Goal: Task Accomplishment & Management: Complete application form

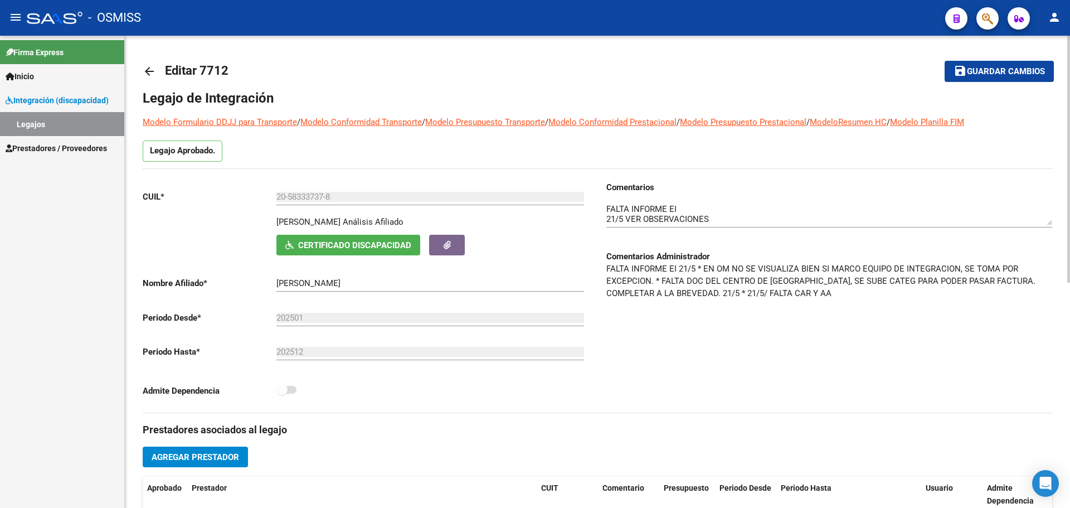
scroll to position [67, 0]
drag, startPoint x: 971, startPoint y: 69, endPoint x: 933, endPoint y: 70, distance: 38.4
click at [968, 70] on span "Guardar cambios" at bounding box center [1006, 72] width 78 height 10
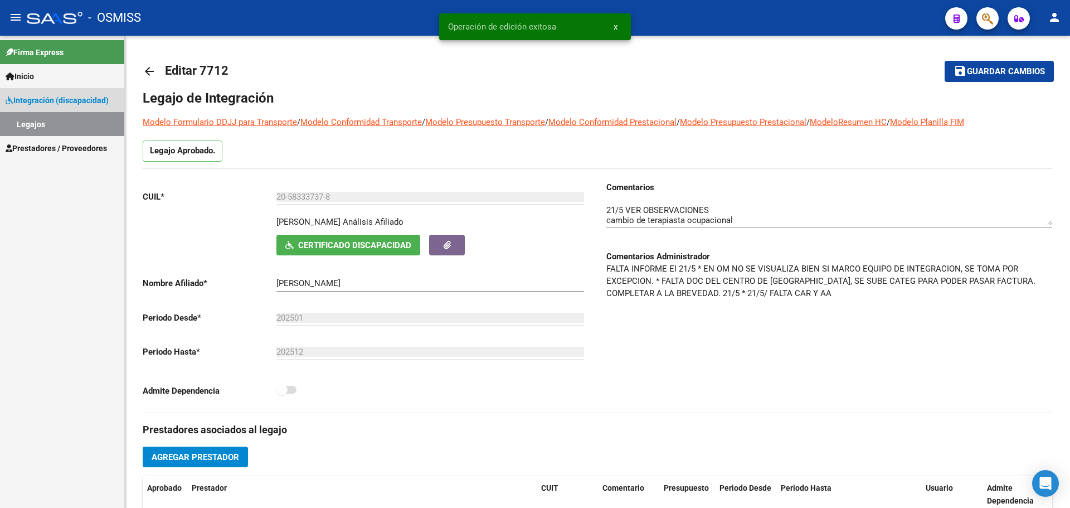
click at [55, 126] on link "Legajos" at bounding box center [62, 124] width 124 height 24
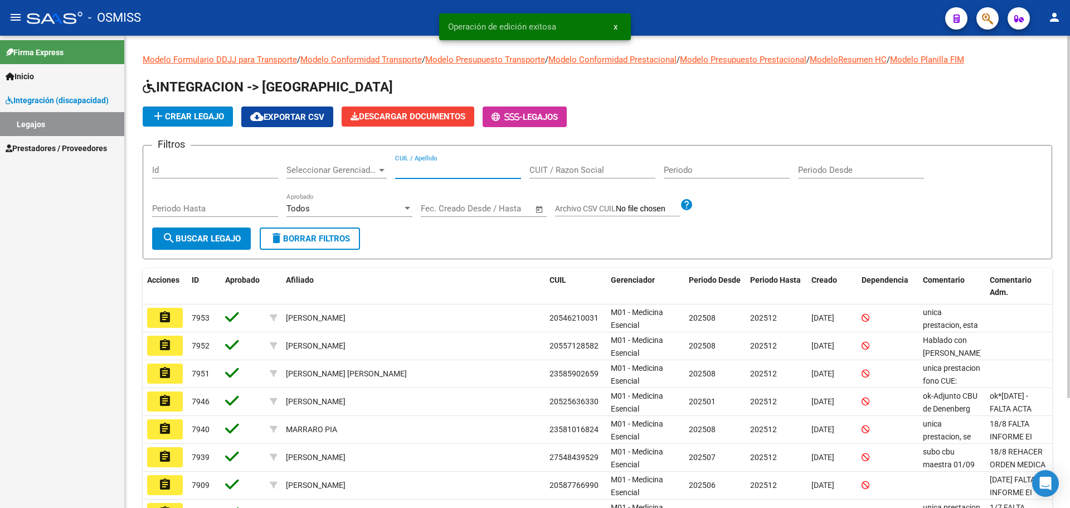
click at [440, 172] on input "CUIL / Apellido" at bounding box center [458, 170] width 126 height 10
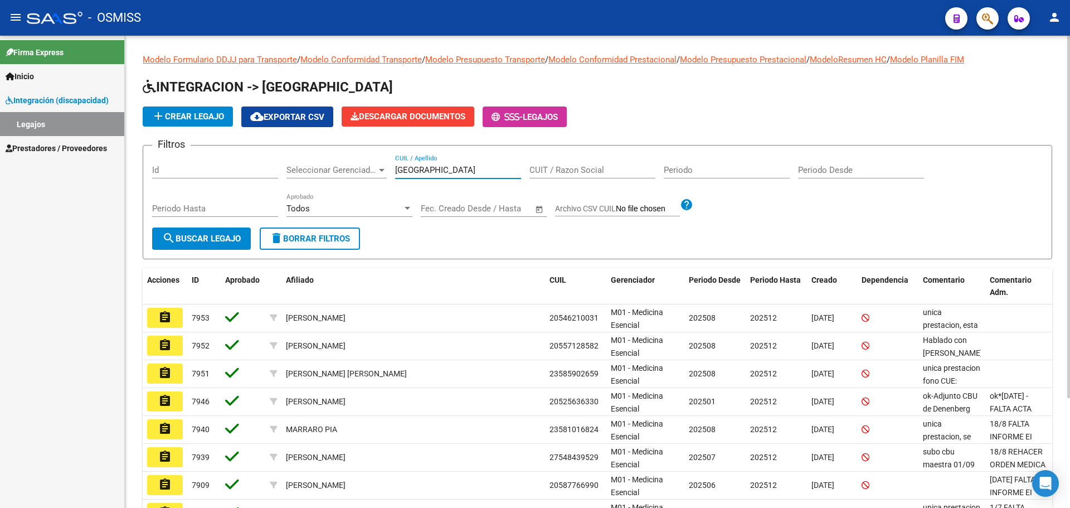
type input "[GEOGRAPHIC_DATA]"
click at [189, 236] on span "search Buscar Legajo" at bounding box center [201, 238] width 79 height 10
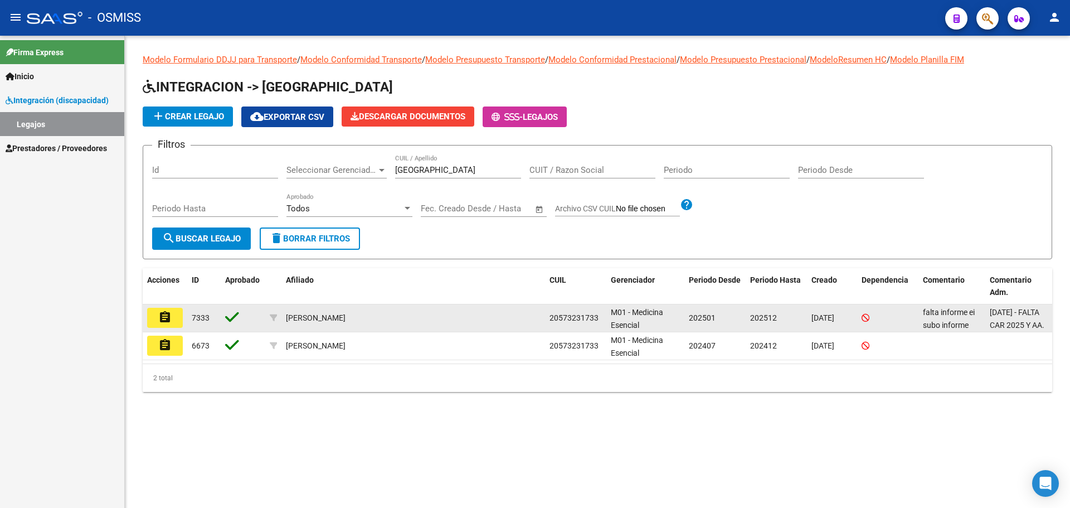
click at [167, 316] on mat-icon "assignment" at bounding box center [164, 316] width 13 height 13
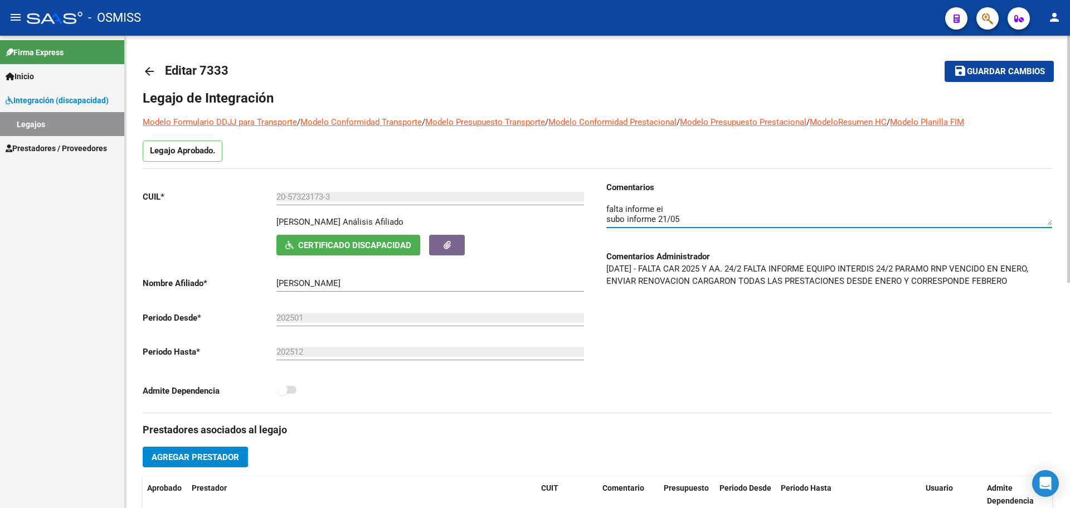
click at [712, 214] on textarea at bounding box center [829, 214] width 446 height 22
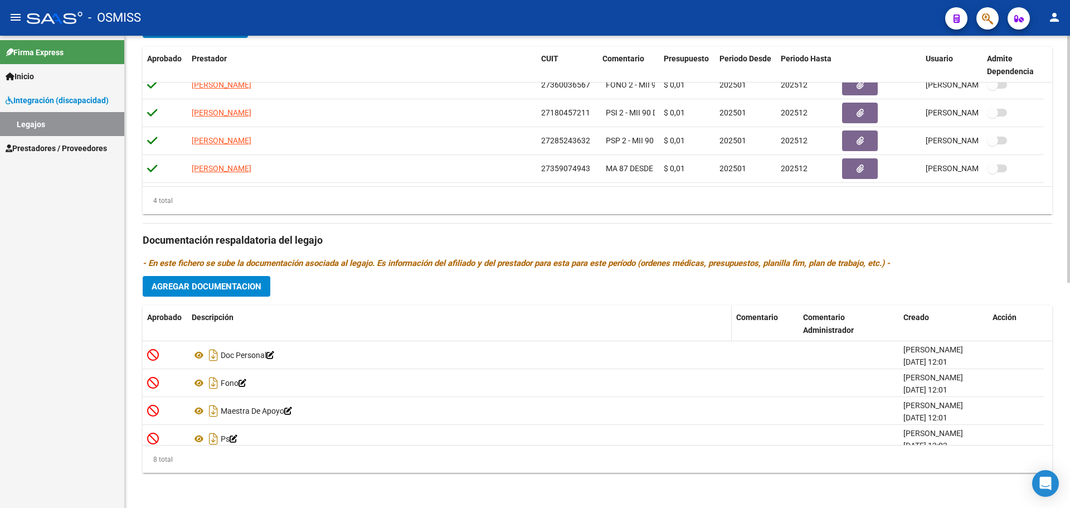
scroll to position [430, 0]
type textarea "falta informe ei subo informe 21/05 cambio de fono"
click at [244, 285] on span "Agregar Documentacion" at bounding box center [207, 286] width 110 height 10
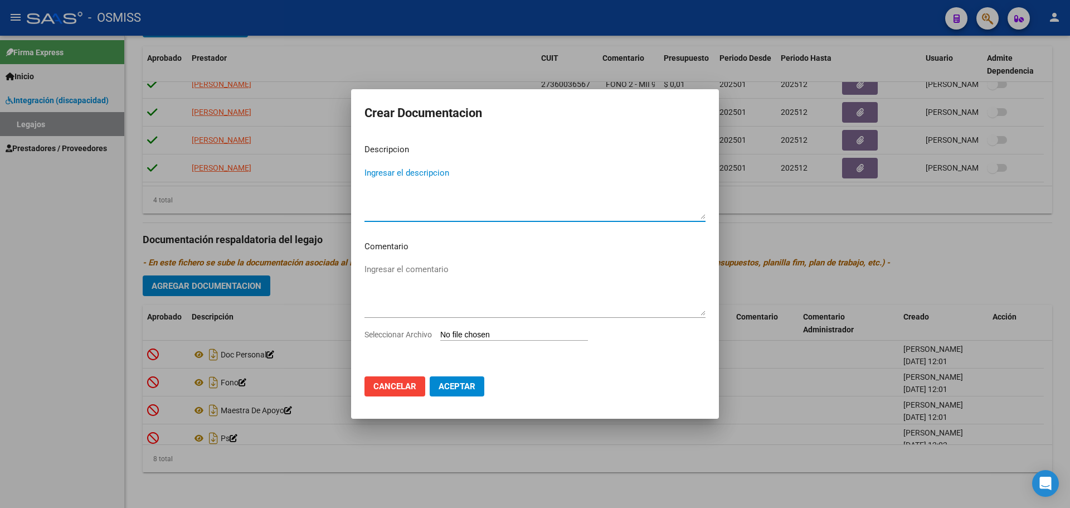
click at [489, 337] on input "Seleccionar Archivo" at bounding box center [514, 335] width 148 height 11
type input "C:\fakepath\FONOAUDIOLOGÍA.pdf"
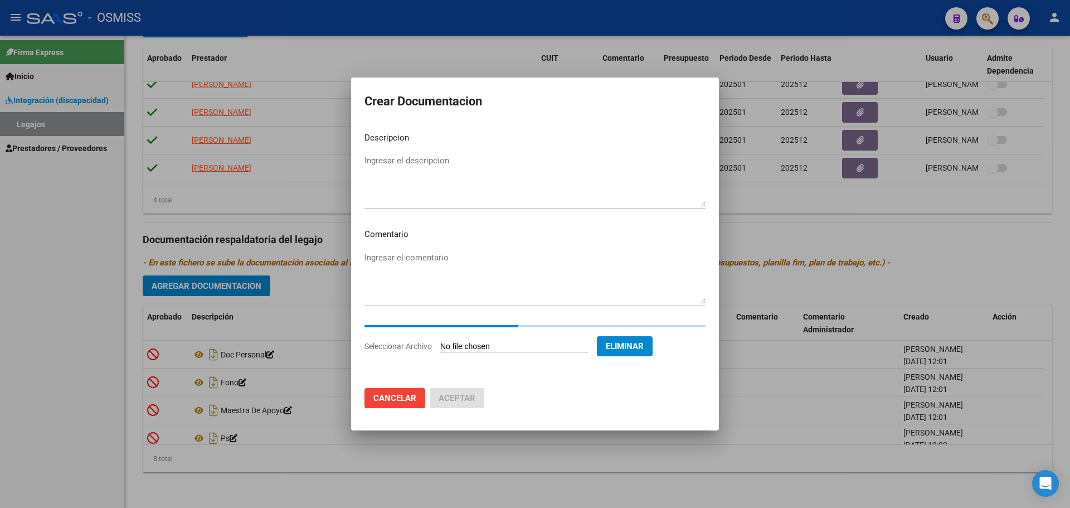
click at [374, 158] on textarea "Ingresar el descripcion" at bounding box center [534, 180] width 341 height 52
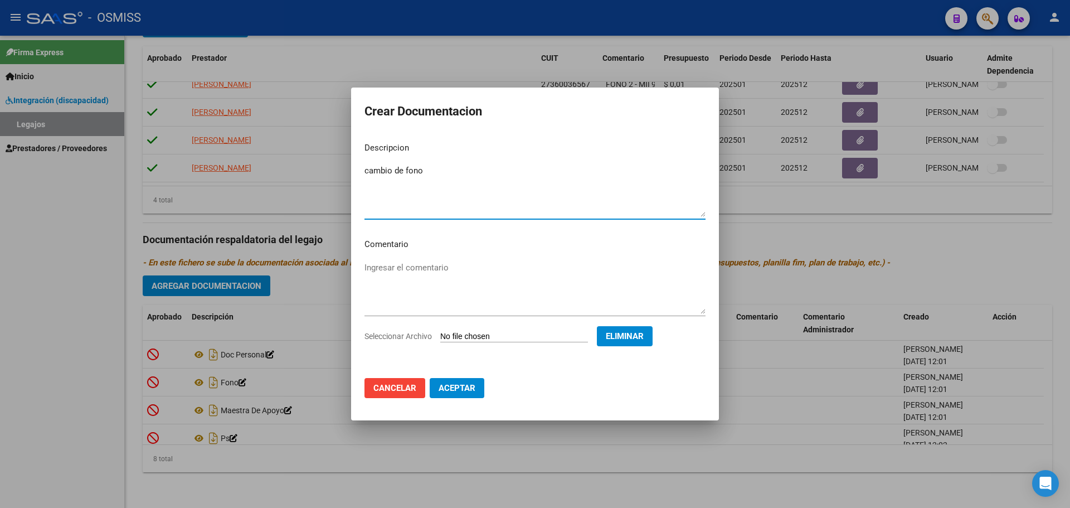
type textarea "cambio de fono"
click at [457, 389] on span "Aceptar" at bounding box center [456, 388] width 37 height 10
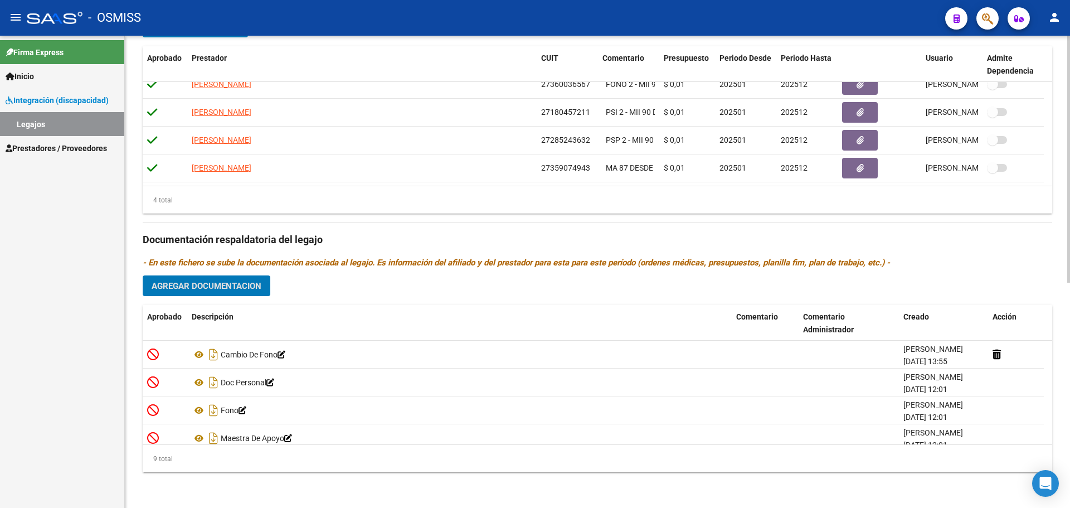
scroll to position [207, 0]
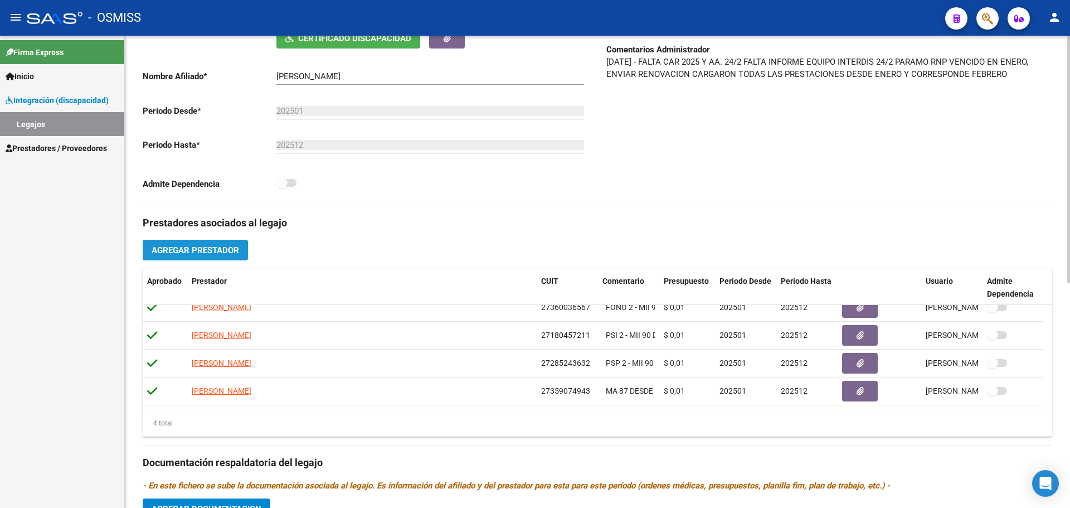
click at [191, 245] on span "Agregar Prestador" at bounding box center [195, 250] width 87 height 10
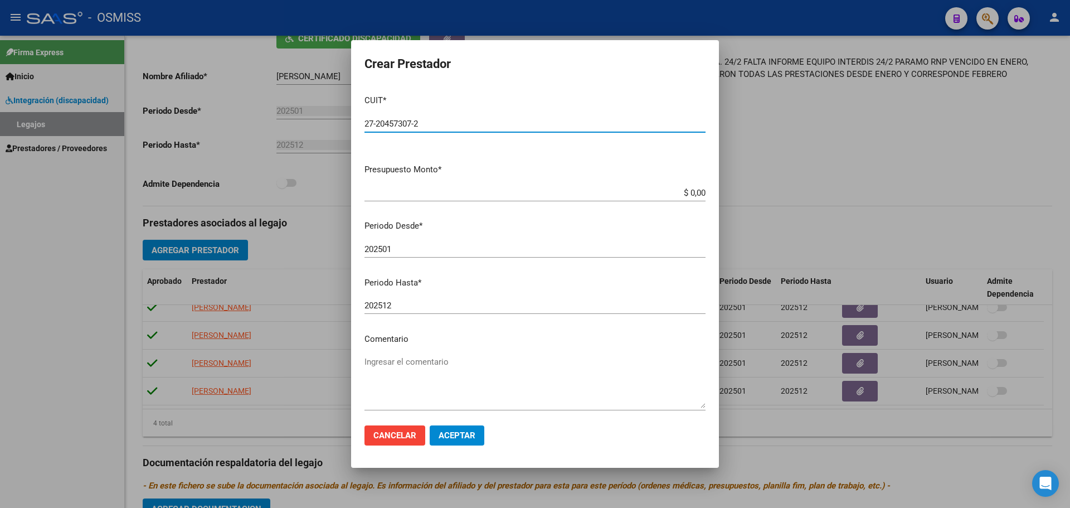
type input "27-20457307-2"
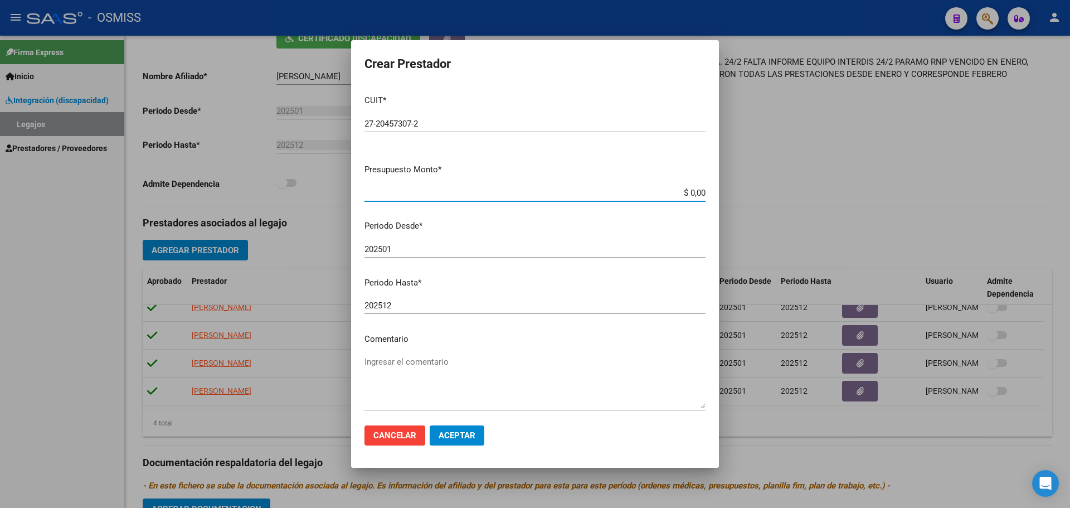
drag, startPoint x: 663, startPoint y: 194, endPoint x: 706, endPoint y: 193, distance: 42.9
click at [706, 193] on mat-dialog-content "CUIT * 27-20457307-2 Ingresar CUIT ARCA Padrón Presupuesto Monto * $ 0,00 Ingre…" at bounding box center [535, 251] width 368 height 330
type input "$ 0,01"
click at [397, 247] on input "202501" at bounding box center [534, 249] width 341 height 10
type input "202509"
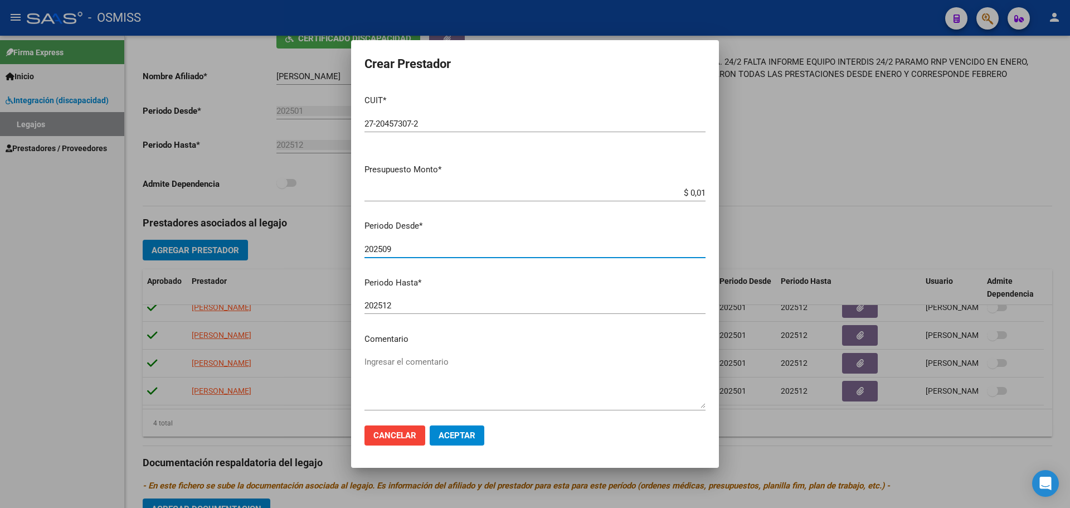
click at [467, 435] on span "Aceptar" at bounding box center [456, 435] width 37 height 10
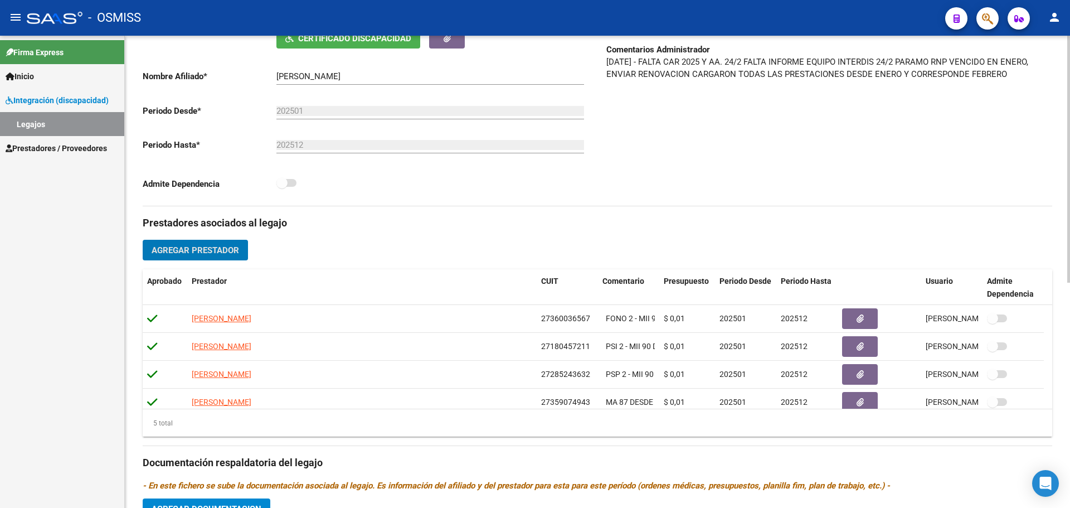
scroll to position [0, 0]
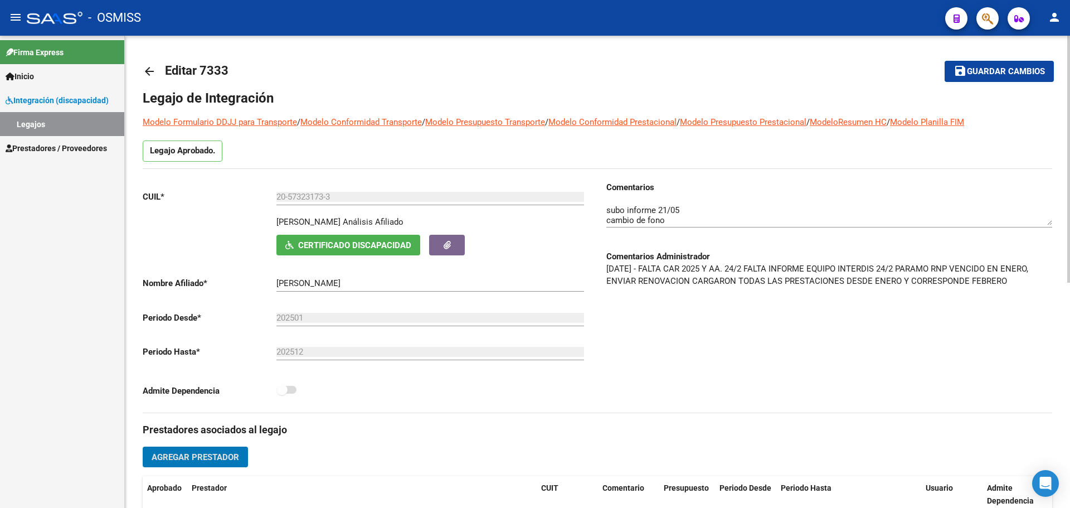
click at [1028, 76] on span "Guardar cambios" at bounding box center [1006, 72] width 78 height 10
